Goal: Task Accomplishment & Management: Complete application form

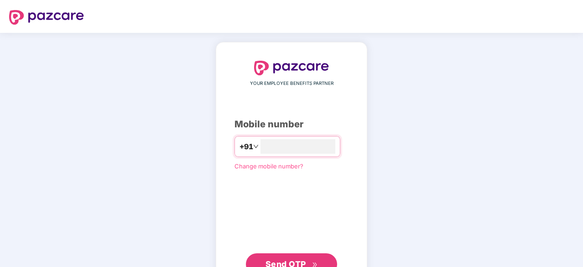
type input "**********"
click at [289, 261] on span "Send OTP" at bounding box center [285, 264] width 41 height 10
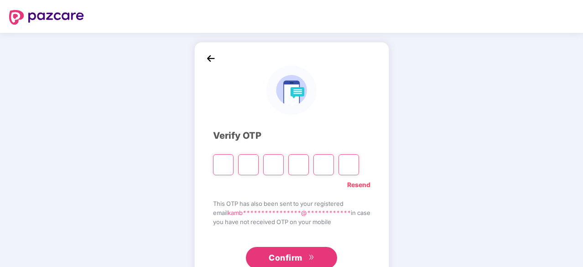
type input "*"
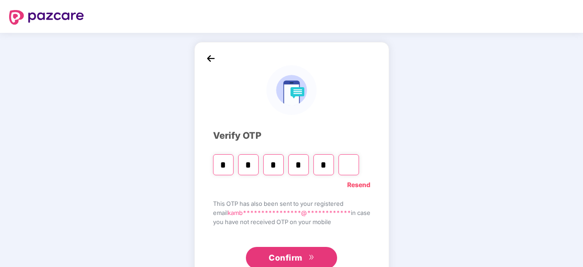
type input "*"
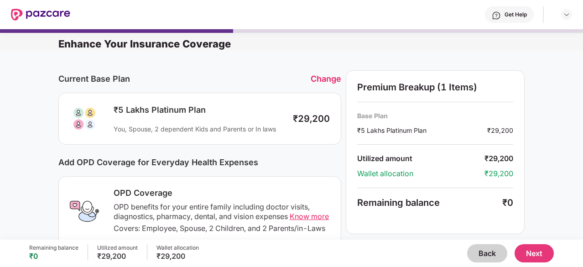
click at [489, 249] on button "Back" at bounding box center [487, 253] width 40 height 18
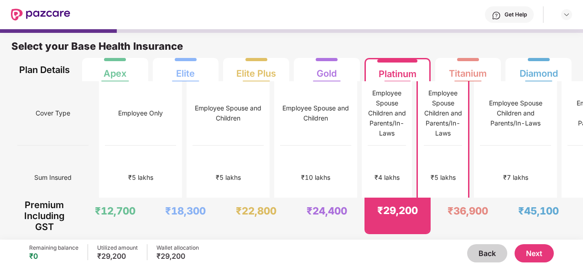
scroll to position [2, 0]
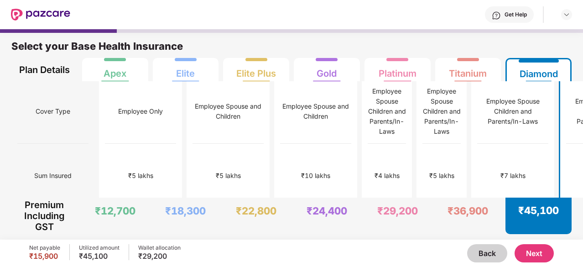
scroll to position [5, 0]
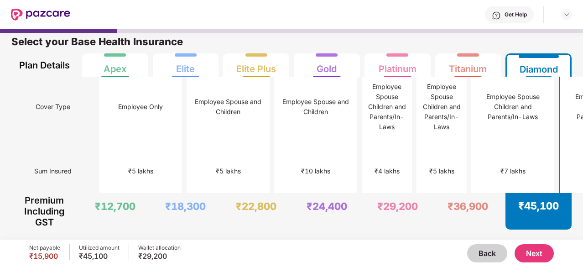
drag, startPoint x: 547, startPoint y: 140, endPoint x: 547, endPoint y: 154, distance: 13.7
click at [478, 38] on div "Select your Base Health Insurance" at bounding box center [291, 44] width 560 height 18
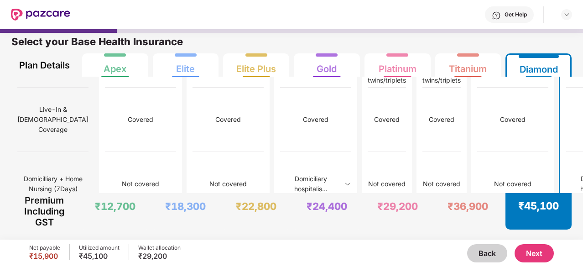
scroll to position [699, 0]
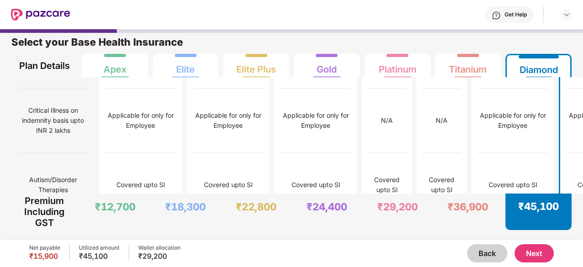
scroll to position [5, 0]
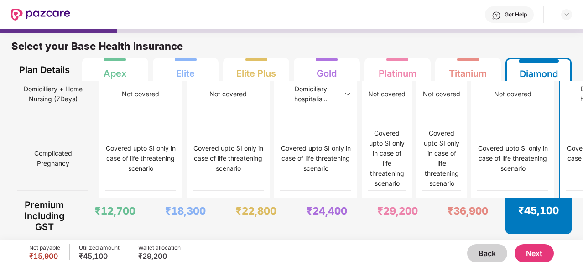
scroll to position [811, 0]
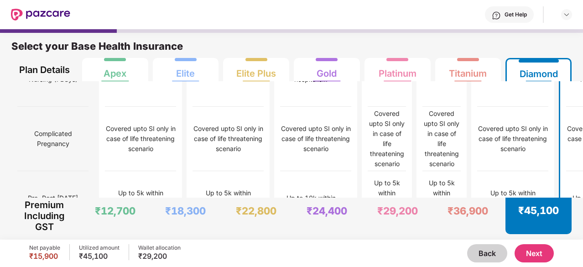
click at [573, 133] on div "Cover Type Sum Insured Co-Pay Normal Room Rent [MEDICAL_DATA] Room Rent Materni…" at bounding box center [291, 75] width 583 height 1608
click at [481, 74] on div "Titanium" at bounding box center [468, 70] width 38 height 18
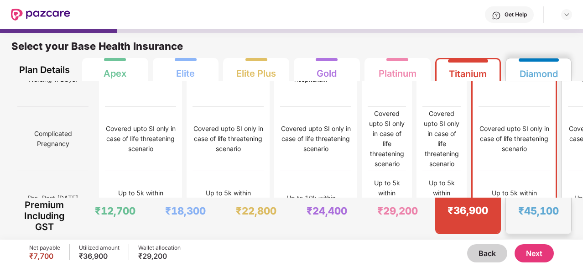
click at [541, 70] on div "Diamond" at bounding box center [539, 70] width 38 height 18
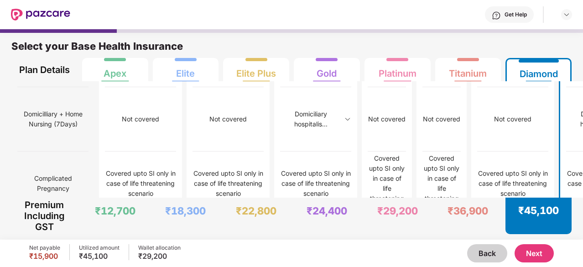
scroll to position [755, 0]
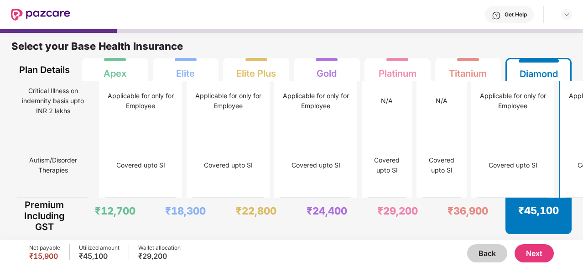
scroll to position [2491, 0]
click at [542, 256] on button "Next" at bounding box center [534, 253] width 39 height 18
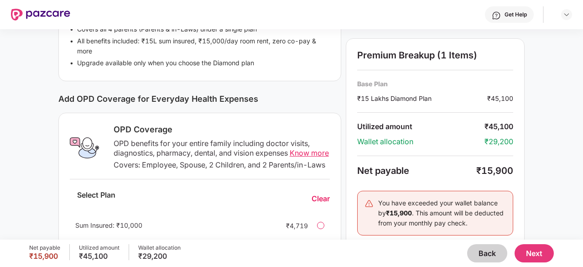
scroll to position [249, 0]
click at [300, 152] on span "Know more" at bounding box center [309, 151] width 39 height 9
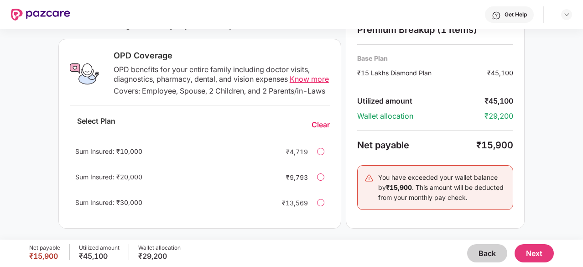
scroll to position [330, 0]
click at [323, 177] on div at bounding box center [320, 176] width 7 height 7
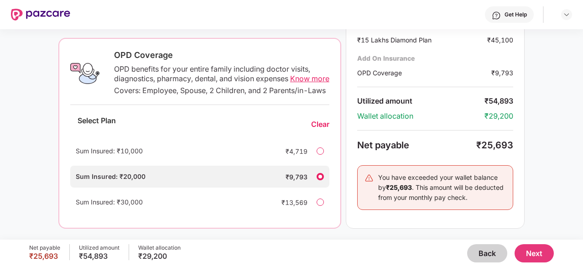
click at [319, 128] on div "Clear" at bounding box center [320, 125] width 18 height 10
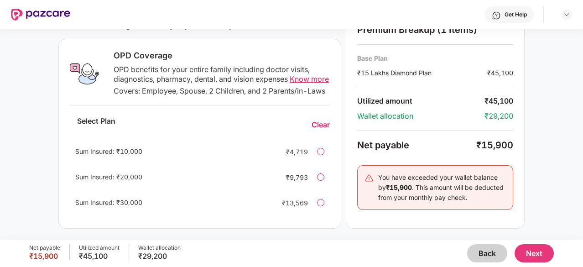
click at [528, 252] on button "Next" at bounding box center [534, 253] width 39 height 18
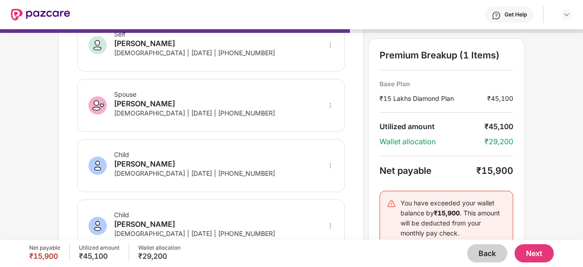
scroll to position [63, 0]
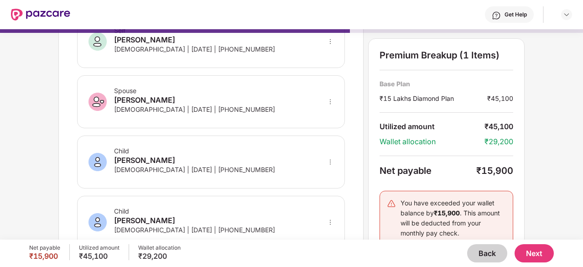
click at [329, 159] on icon "more" at bounding box center [330, 162] width 6 height 6
click at [320, 172] on img at bounding box center [318, 175] width 7 height 7
select select "****"
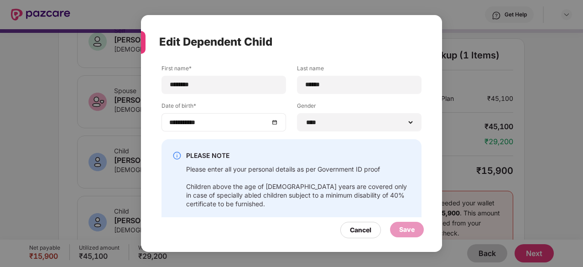
click at [275, 124] on div "**********" at bounding box center [223, 122] width 109 height 10
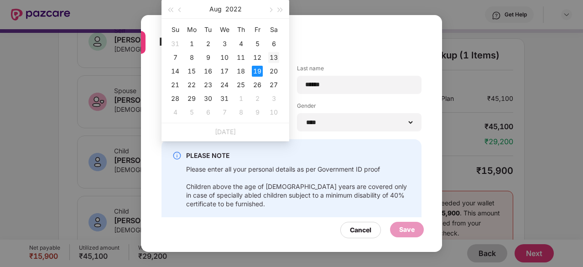
type input "**********"
click at [271, 55] on div "13" at bounding box center [273, 57] width 11 height 11
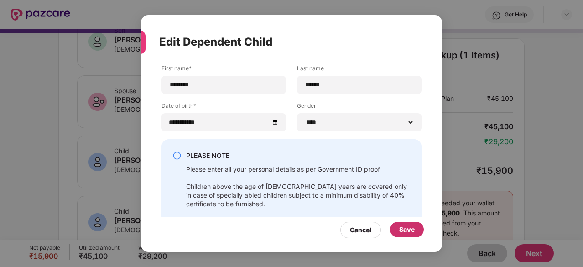
click at [401, 225] on div "Save" at bounding box center [407, 229] width 16 height 10
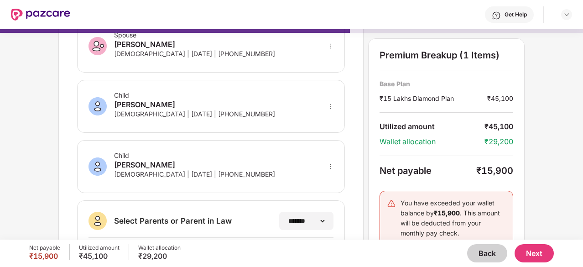
scroll to position [119, 0]
click at [330, 163] on icon "more" at bounding box center [330, 166] width 6 height 6
click at [318, 192] on img at bounding box center [318, 195] width 7 height 7
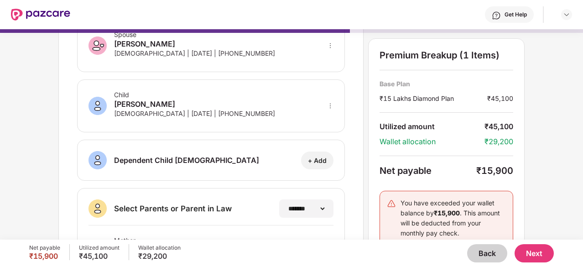
drag, startPoint x: 581, startPoint y: 131, endPoint x: 579, endPoint y: 156, distance: 24.7
click at [579, 156] on div "**********" at bounding box center [291, 134] width 583 height 210
click at [320, 205] on select "**********" at bounding box center [306, 208] width 40 height 7
click at [286, 205] on select "**********" at bounding box center [306, 208] width 40 height 7
click at [552, 167] on div "**********" at bounding box center [291, 134] width 583 height 210
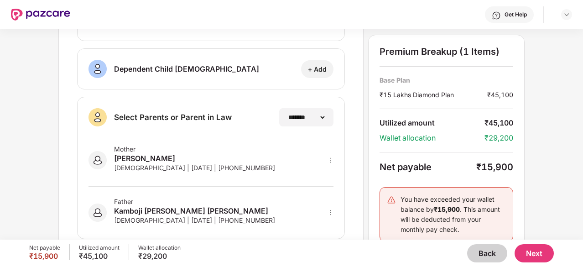
scroll to position [228, 0]
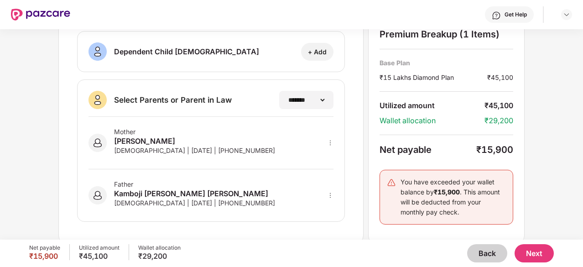
click at [535, 249] on button "Next" at bounding box center [534, 253] width 39 height 18
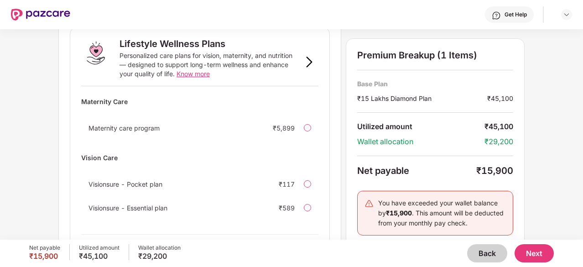
scroll to position [647, 0]
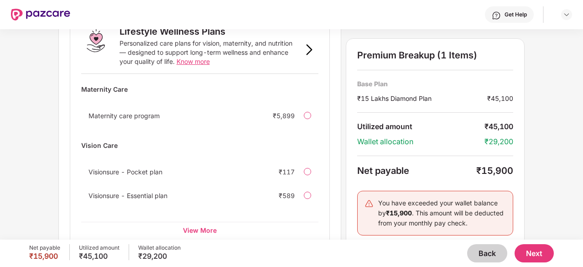
click at [536, 255] on button "Next" at bounding box center [534, 253] width 39 height 18
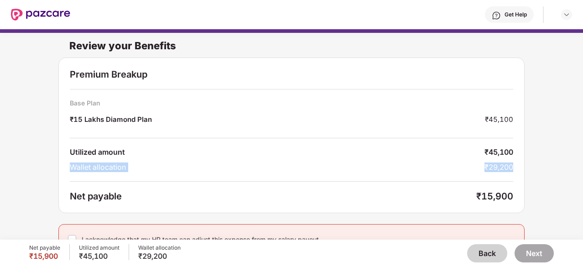
drag, startPoint x: 582, startPoint y: 145, endPoint x: 582, endPoint y: 173, distance: 28.7
click at [582, 173] on div "Review your Benefits Premium Breakup Base Plan ₹15 Lakhs Diamond Plan ₹45,100 U…" at bounding box center [291, 130] width 583 height 210
click at [567, 172] on div "Review your Benefits Premium Breakup Base Plan ₹15 Lakhs Diamond Plan ₹45,100 U…" at bounding box center [291, 130] width 583 height 210
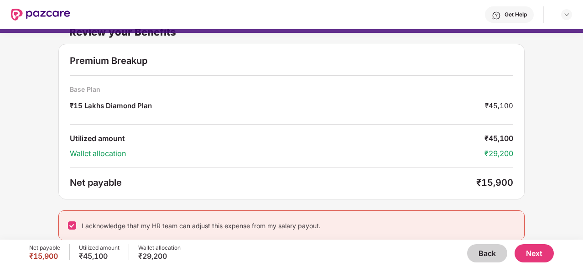
click at [532, 255] on button "Next" at bounding box center [534, 253] width 39 height 18
